Goal: Find specific page/section: Find specific page/section

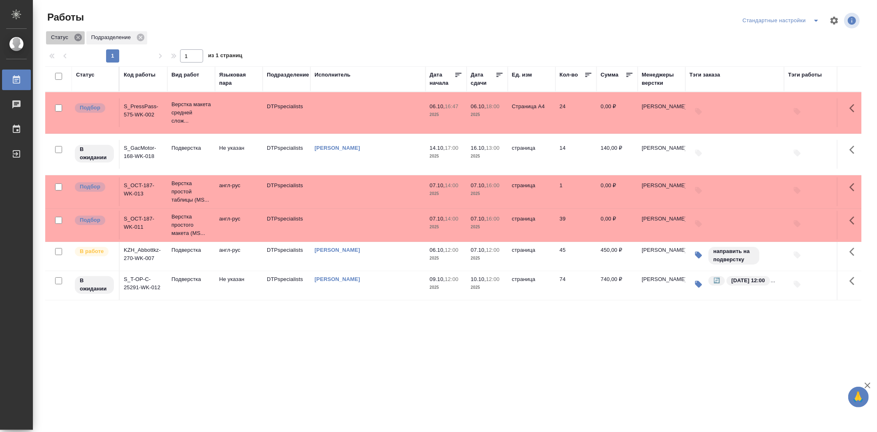
click at [76, 38] on icon at bounding box center [77, 37] width 7 height 7
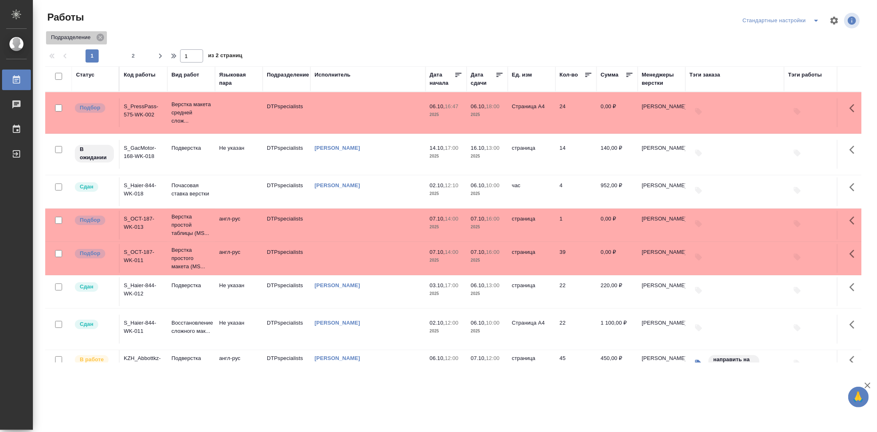
click at [89, 38] on p "Подразделение" at bounding box center [72, 37] width 42 height 8
click at [100, 38] on icon at bounding box center [100, 37] width 7 height 7
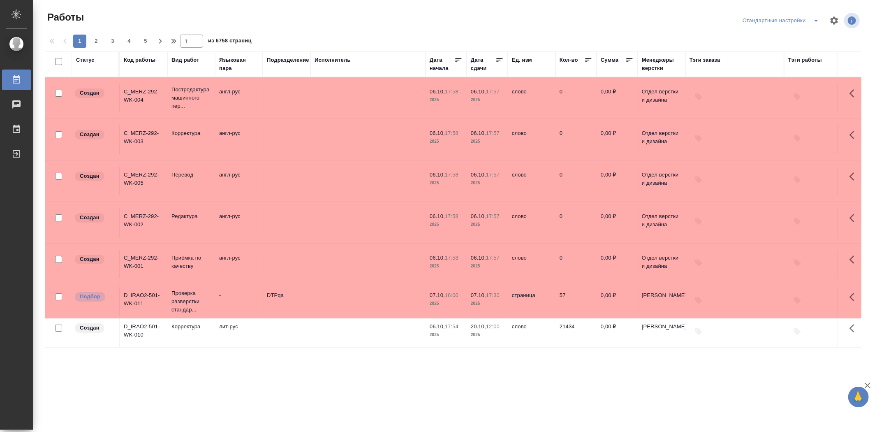
click at [94, 67] on div "Статус" at bounding box center [95, 64] width 39 height 16
drag, startPoint x: 92, startPoint y: 64, endPoint x: 80, endPoint y: 66, distance: 12.1
click at [80, 66] on div "Статус" at bounding box center [95, 64] width 39 height 16
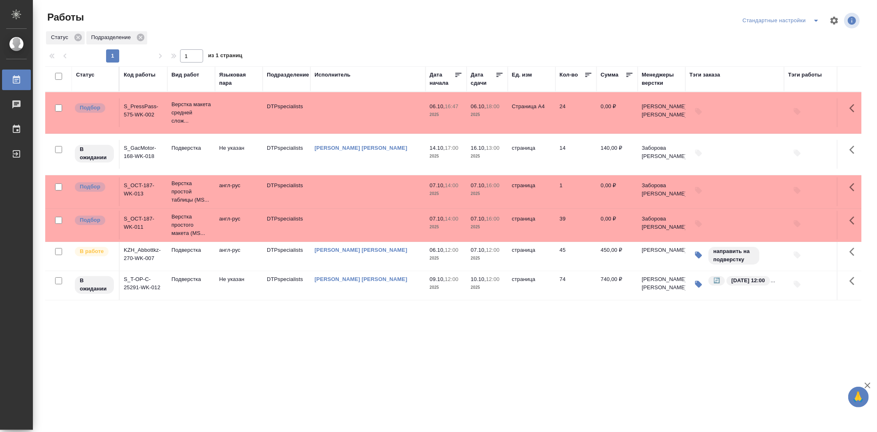
drag, startPoint x: 92, startPoint y: 84, endPoint x: 83, endPoint y: 84, distance: 9.5
click at [83, 84] on div "Статус" at bounding box center [95, 79] width 39 height 16
click at [105, 76] on div "Статус" at bounding box center [95, 75] width 39 height 8
click at [139, 38] on icon at bounding box center [140, 37] width 7 height 7
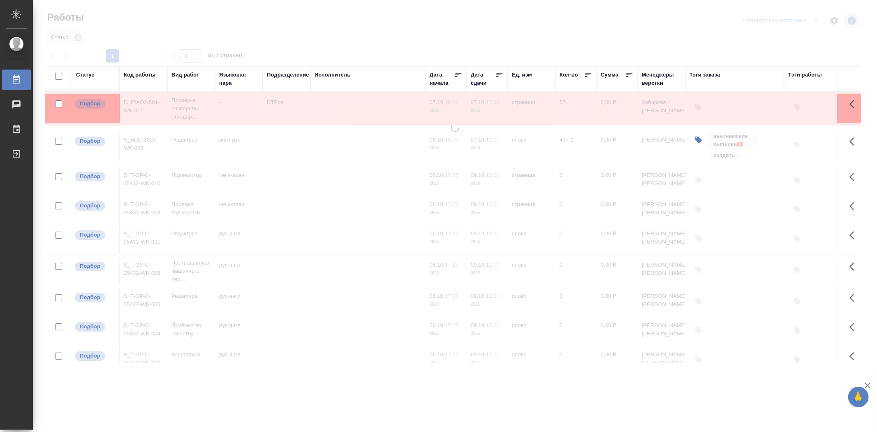
click at [62, 38] on div at bounding box center [455, 183] width 844 height 367
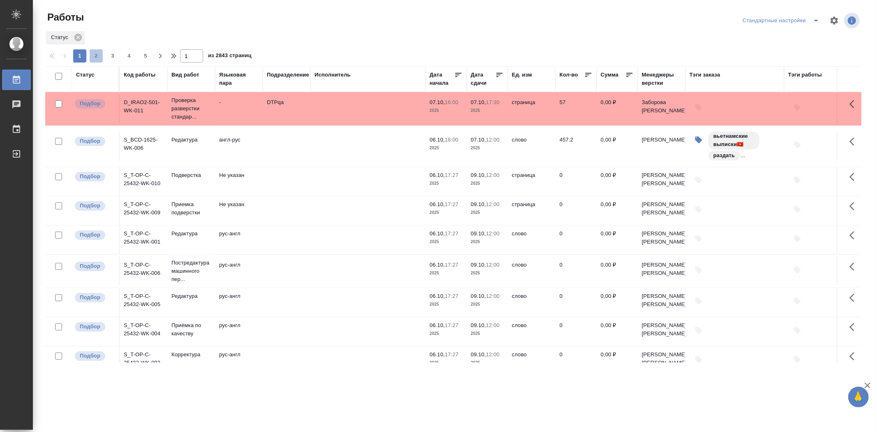
click at [96, 55] on span "2" at bounding box center [96, 56] width 13 height 8
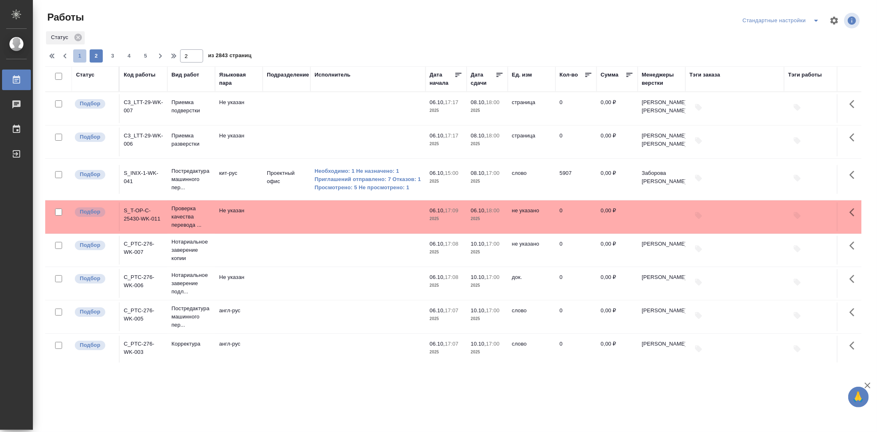
click at [78, 57] on span "1" at bounding box center [79, 56] width 13 height 8
type input "1"
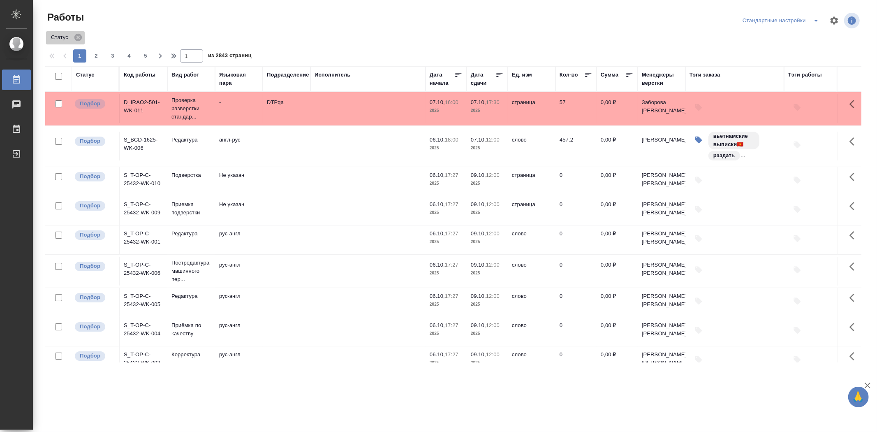
click at [64, 37] on p "Статус" at bounding box center [61, 37] width 20 height 8
drag, startPoint x: 102, startPoint y: 74, endPoint x: 95, endPoint y: 80, distance: 9.1
click at [95, 80] on div "Статус" at bounding box center [95, 79] width 39 height 16
click at [89, 73] on div "Статус" at bounding box center [85, 75] width 18 height 8
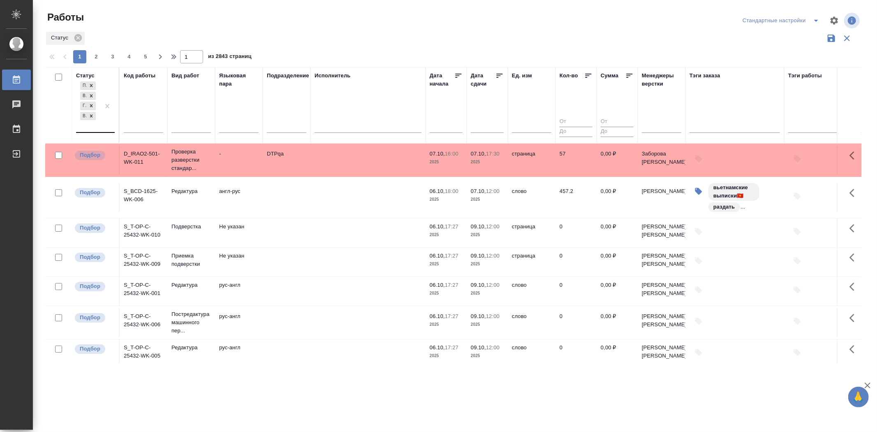
click at [99, 126] on div "Подбор В ожидании Готов к работе В работе" at bounding box center [88, 106] width 24 height 52
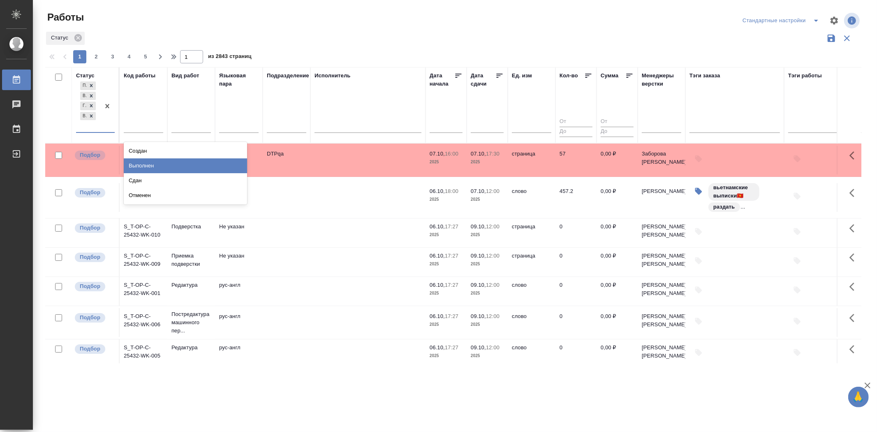
click at [137, 166] on div "Выполнен" at bounding box center [185, 165] width 123 height 15
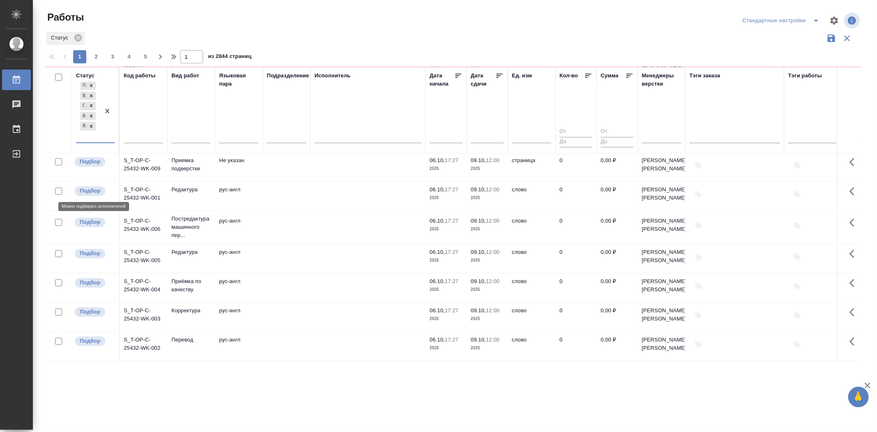
scroll to position [91, 0]
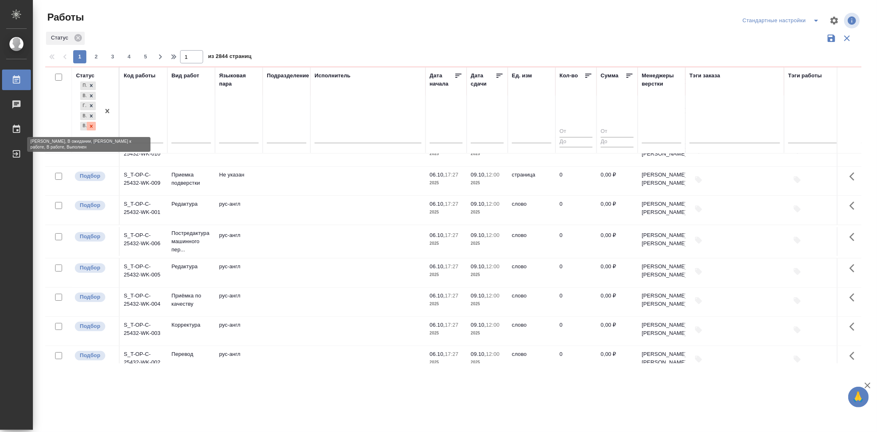
click at [92, 127] on icon at bounding box center [91, 126] width 6 height 6
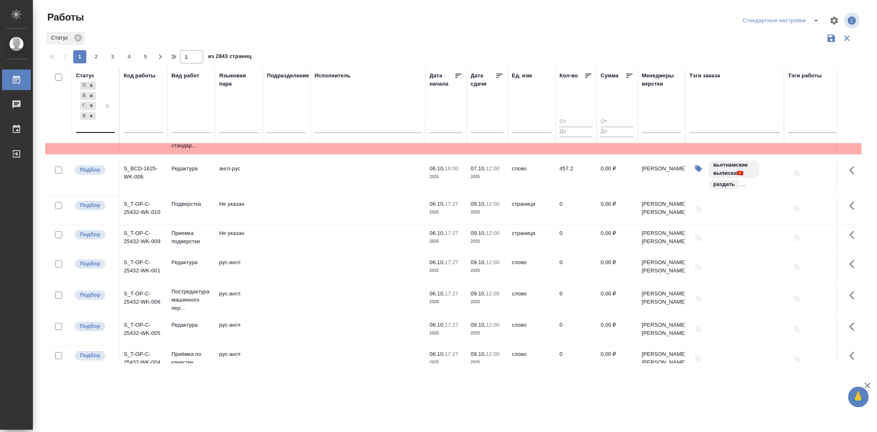
scroll to position [0, 0]
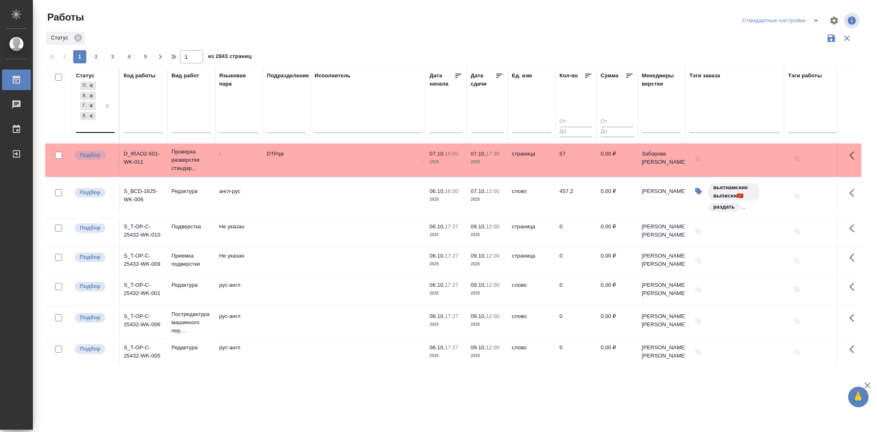
click at [56, 76] on input "checkbox" at bounding box center [58, 77] width 7 height 7
checkbox input "true"
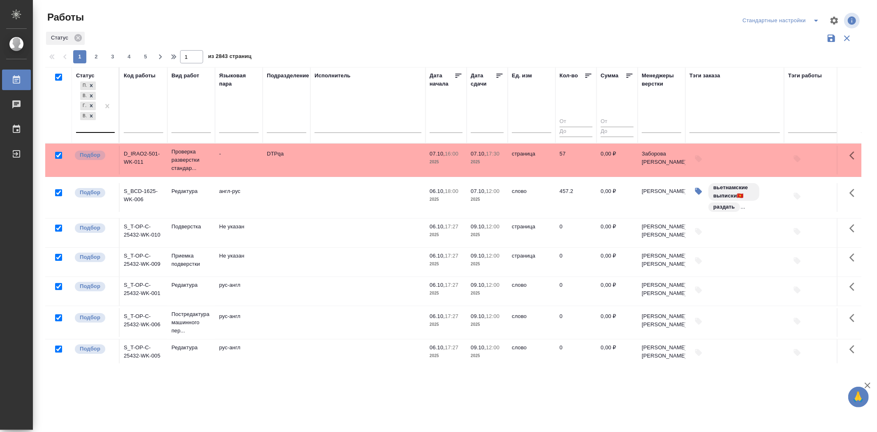
checkbox input "true"
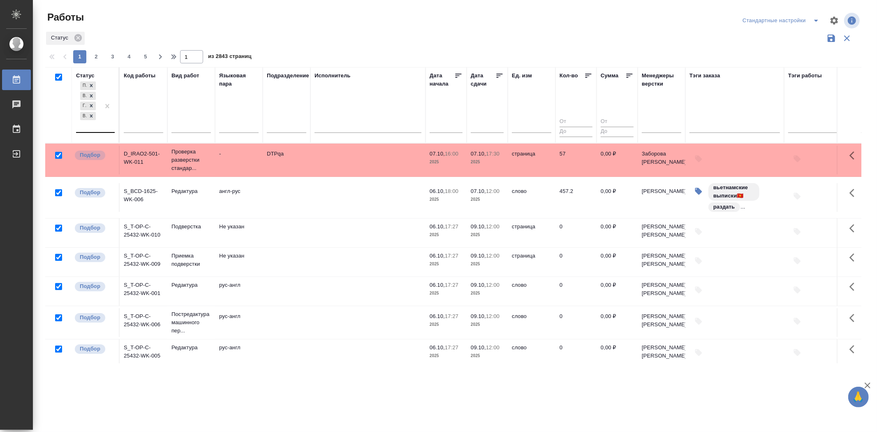
checkbox input "true"
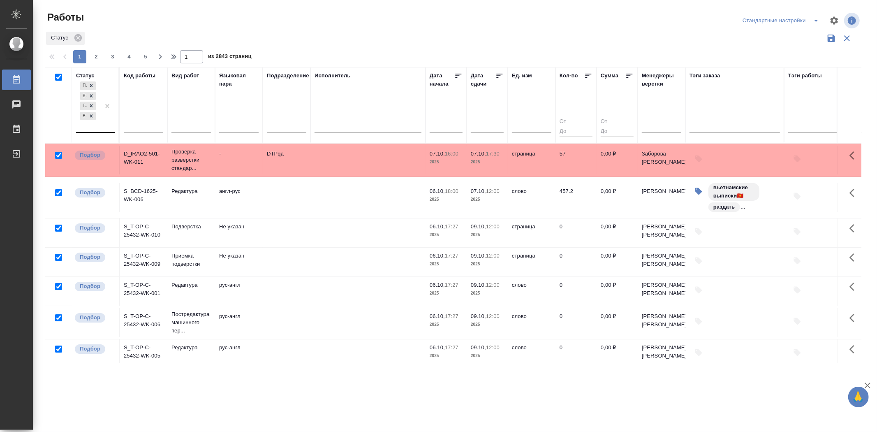
checkbox input "true"
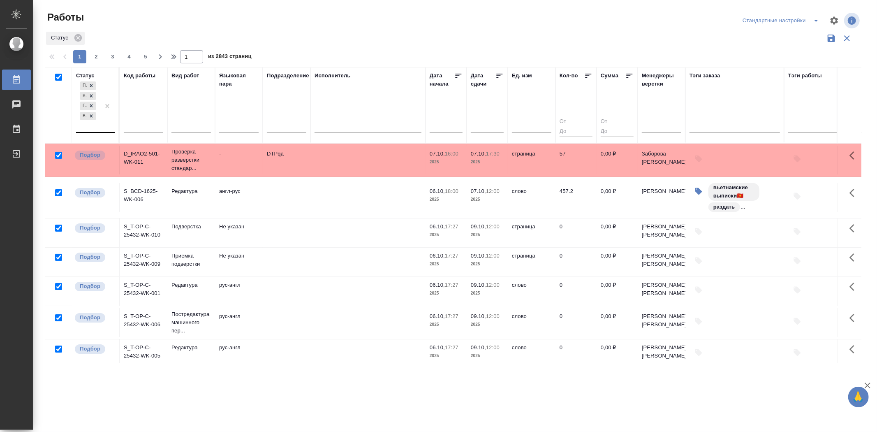
checkbox input "true"
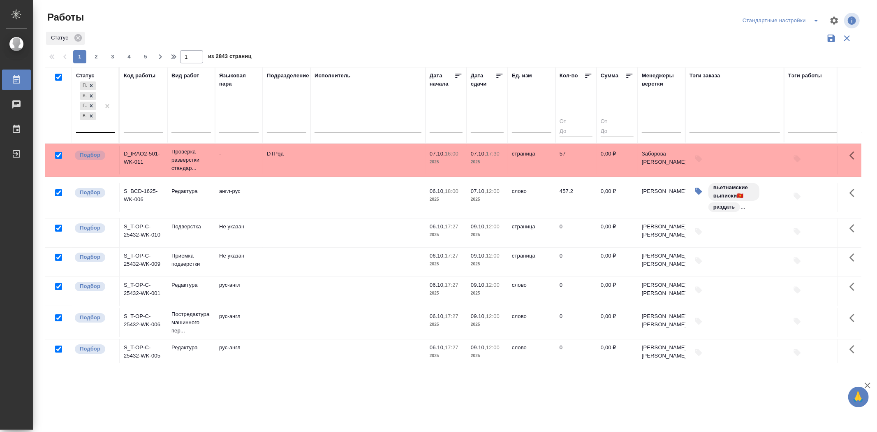
checkbox input "true"
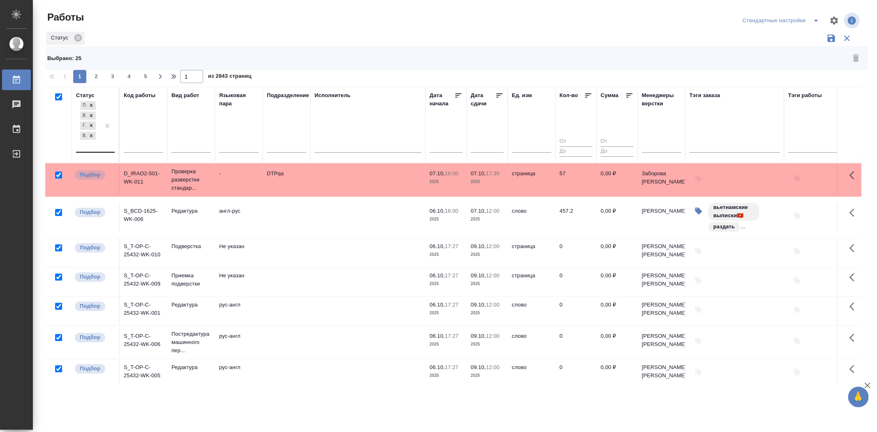
click at [58, 97] on input "checkbox" at bounding box center [58, 96] width 7 height 7
checkbox input "false"
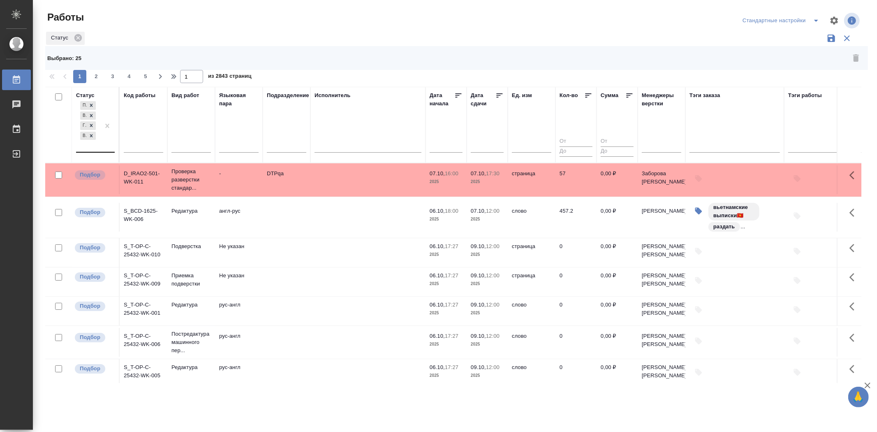
checkbox input "false"
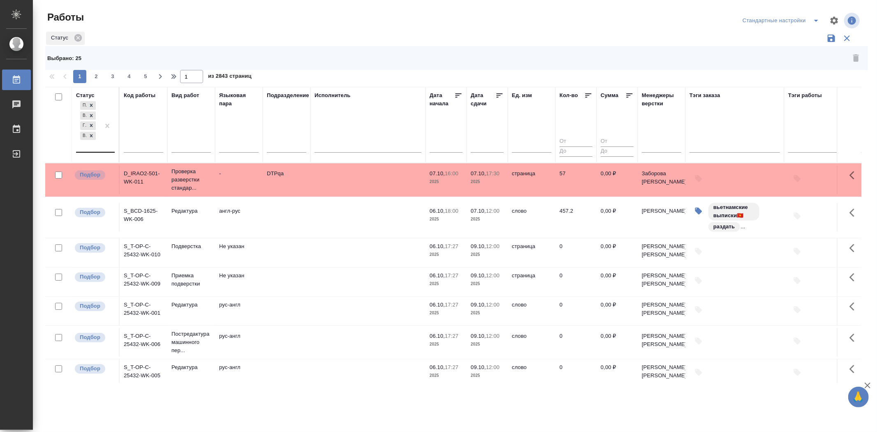
checkbox input "false"
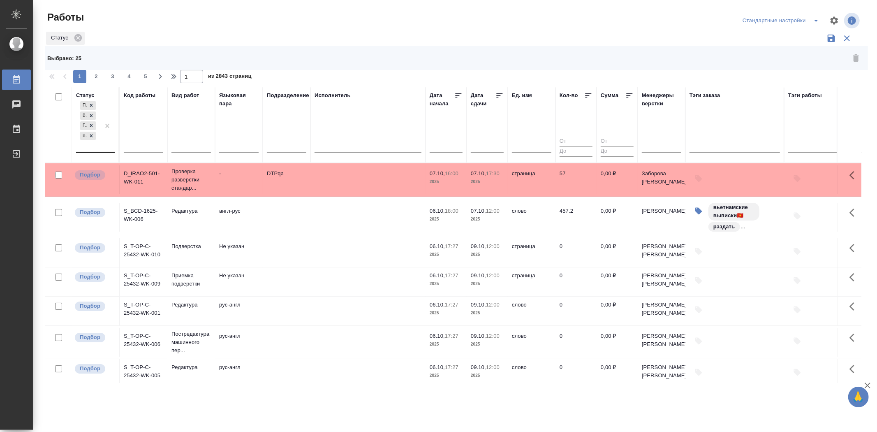
checkbox input "false"
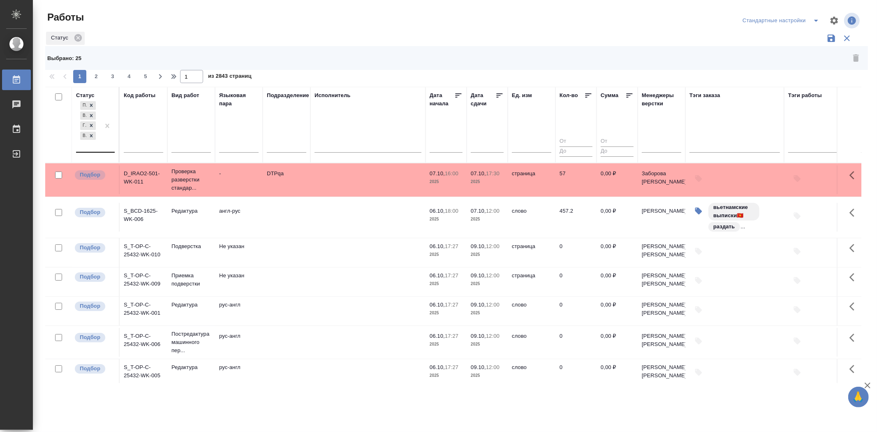
checkbox input "false"
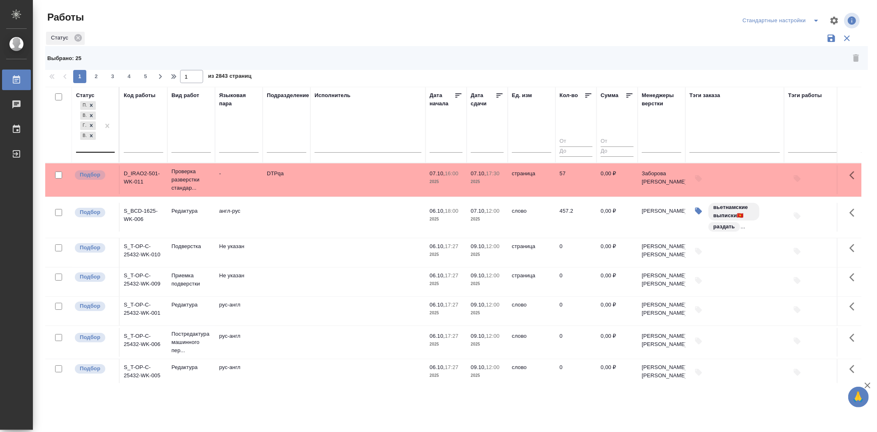
checkbox input "false"
